Goal: Navigation & Orientation: Find specific page/section

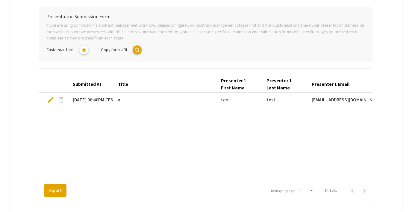
scroll to position [150, 0]
